Goal: Transaction & Acquisition: Purchase product/service

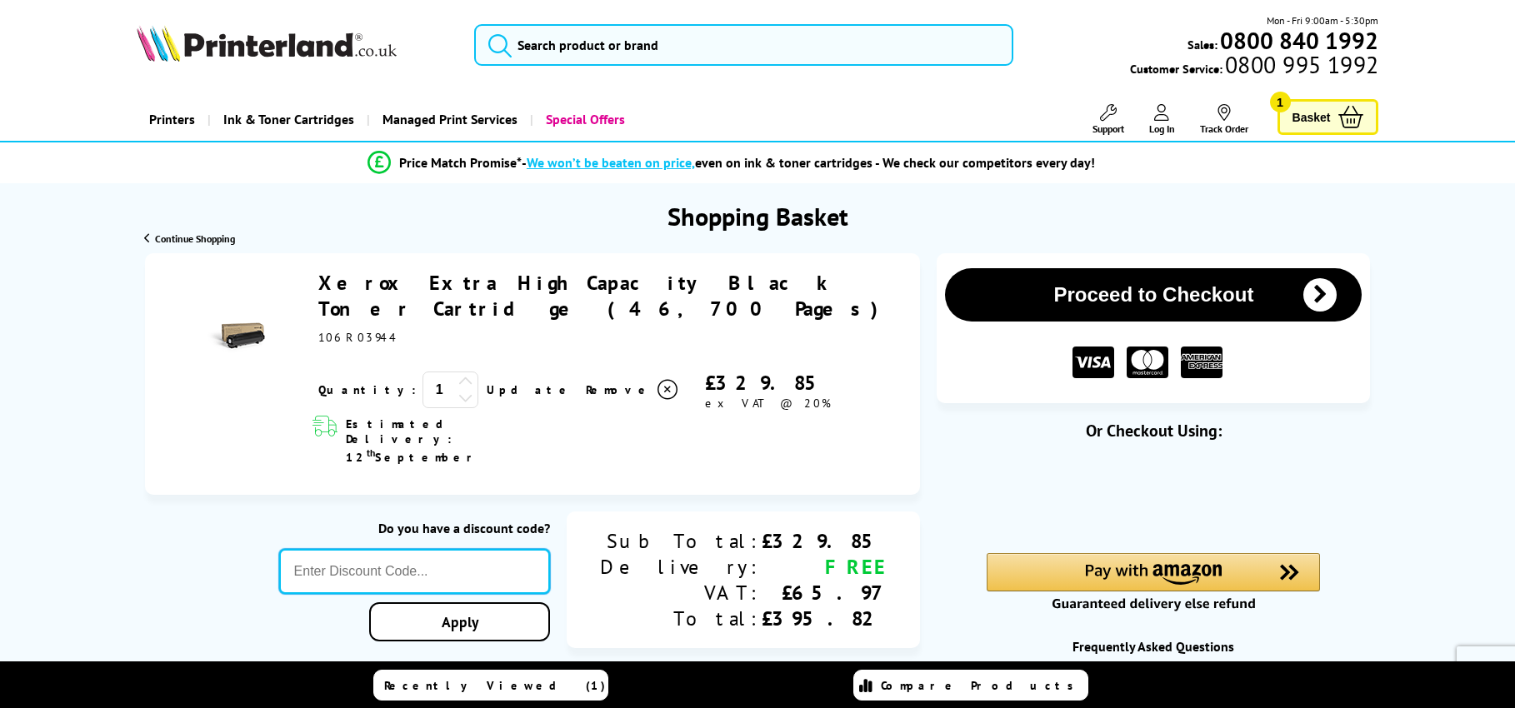
click at [424, 549] on input "text" at bounding box center [415, 571] width 272 height 45
click at [442, 549] on input "text" at bounding box center [415, 571] width 272 height 45
click at [417, 549] on input "text" at bounding box center [415, 571] width 272 height 45
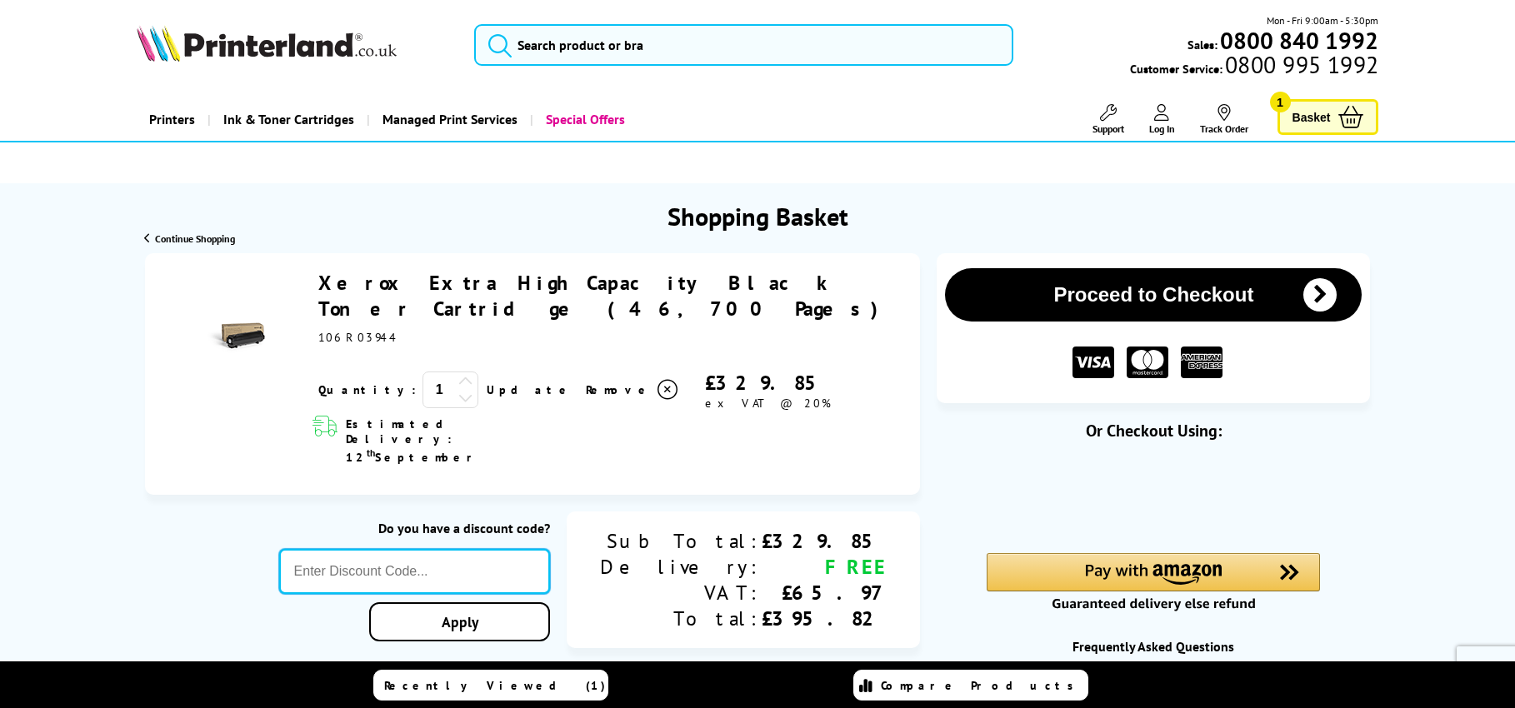
click at [397, 549] on input "text" at bounding box center [415, 571] width 272 height 45
type input "KLPER"
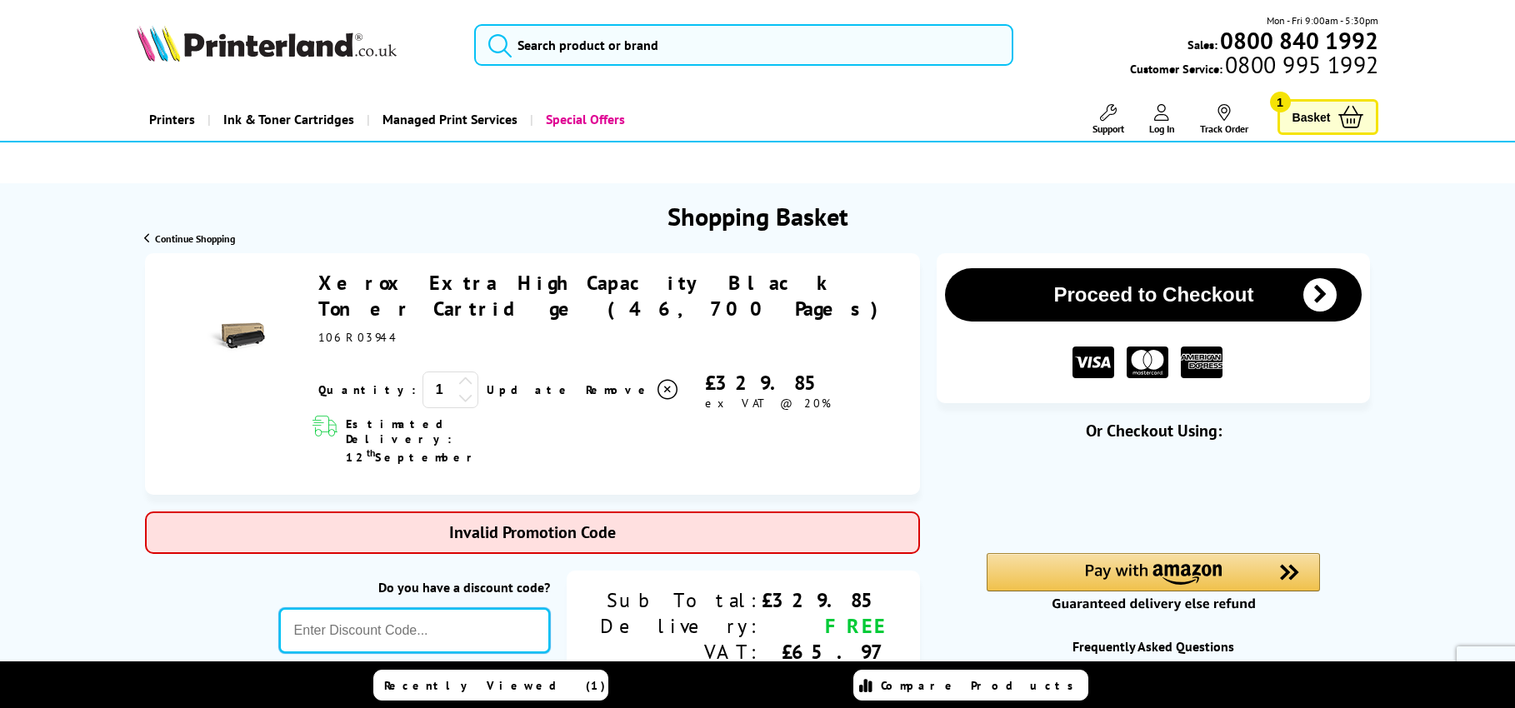
click at [440, 608] on input "text" at bounding box center [415, 630] width 272 height 45
type input "KLPER5"
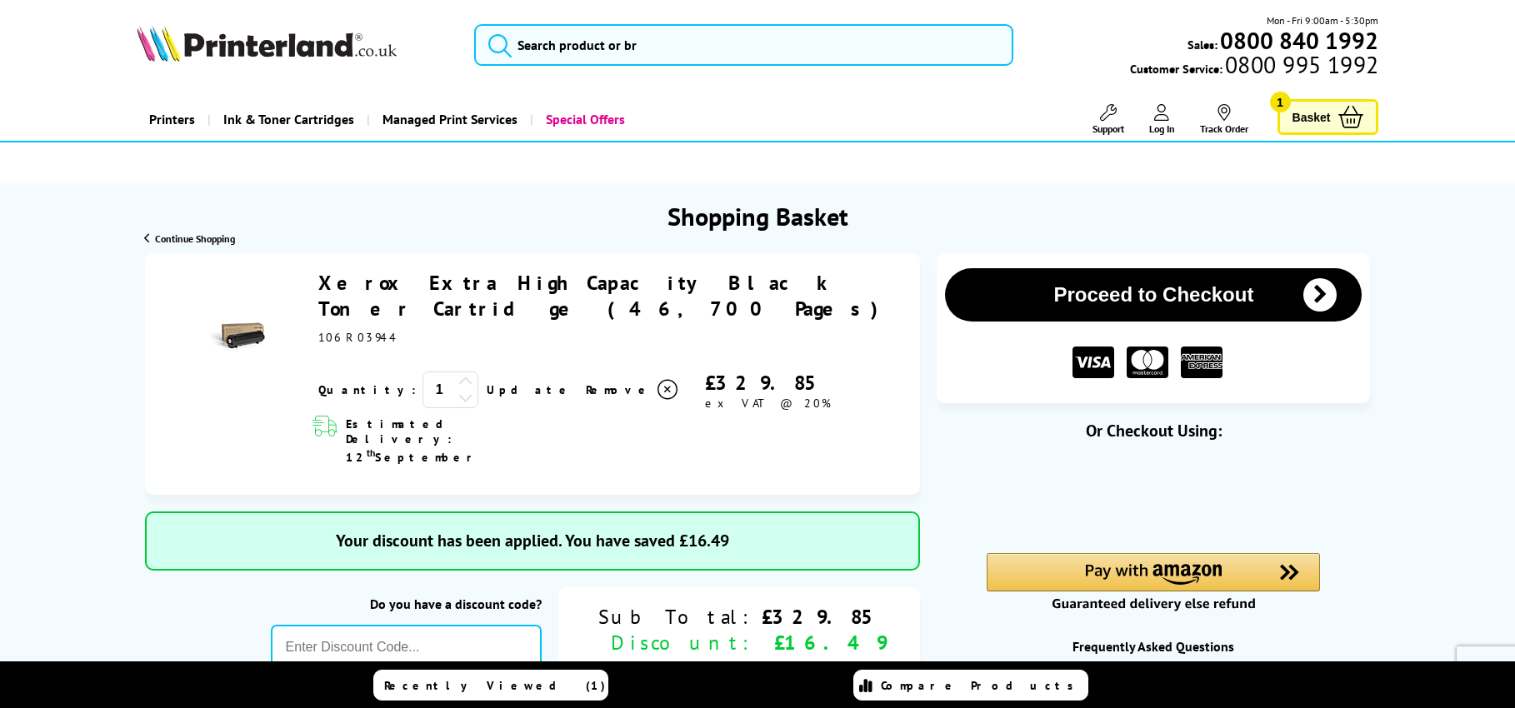
scroll to position [83, 0]
